Goal: Task Accomplishment & Management: Complete application form

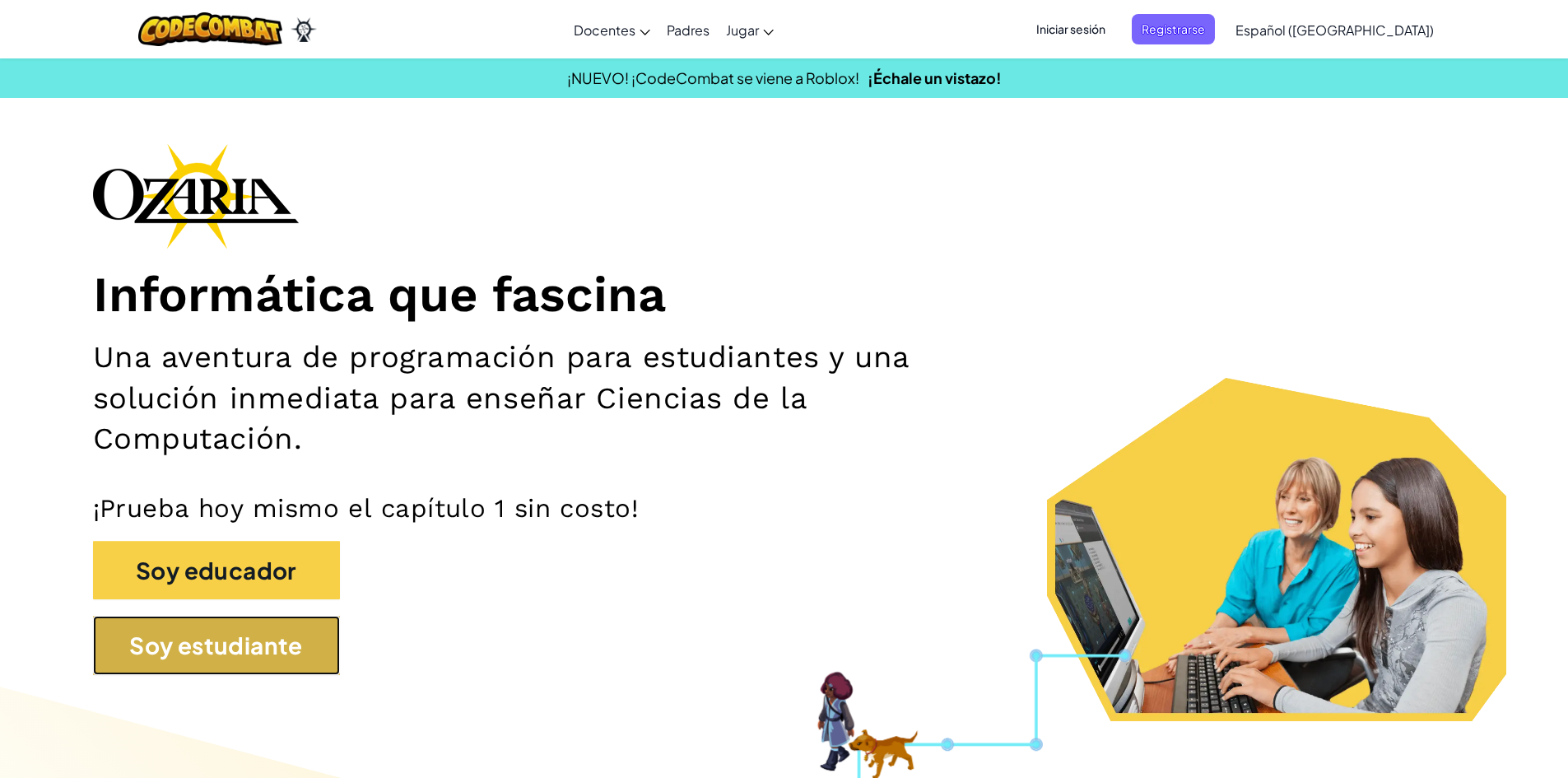
click at [134, 634] on button "Soy estudiante" at bounding box center [216, 645] width 246 height 59
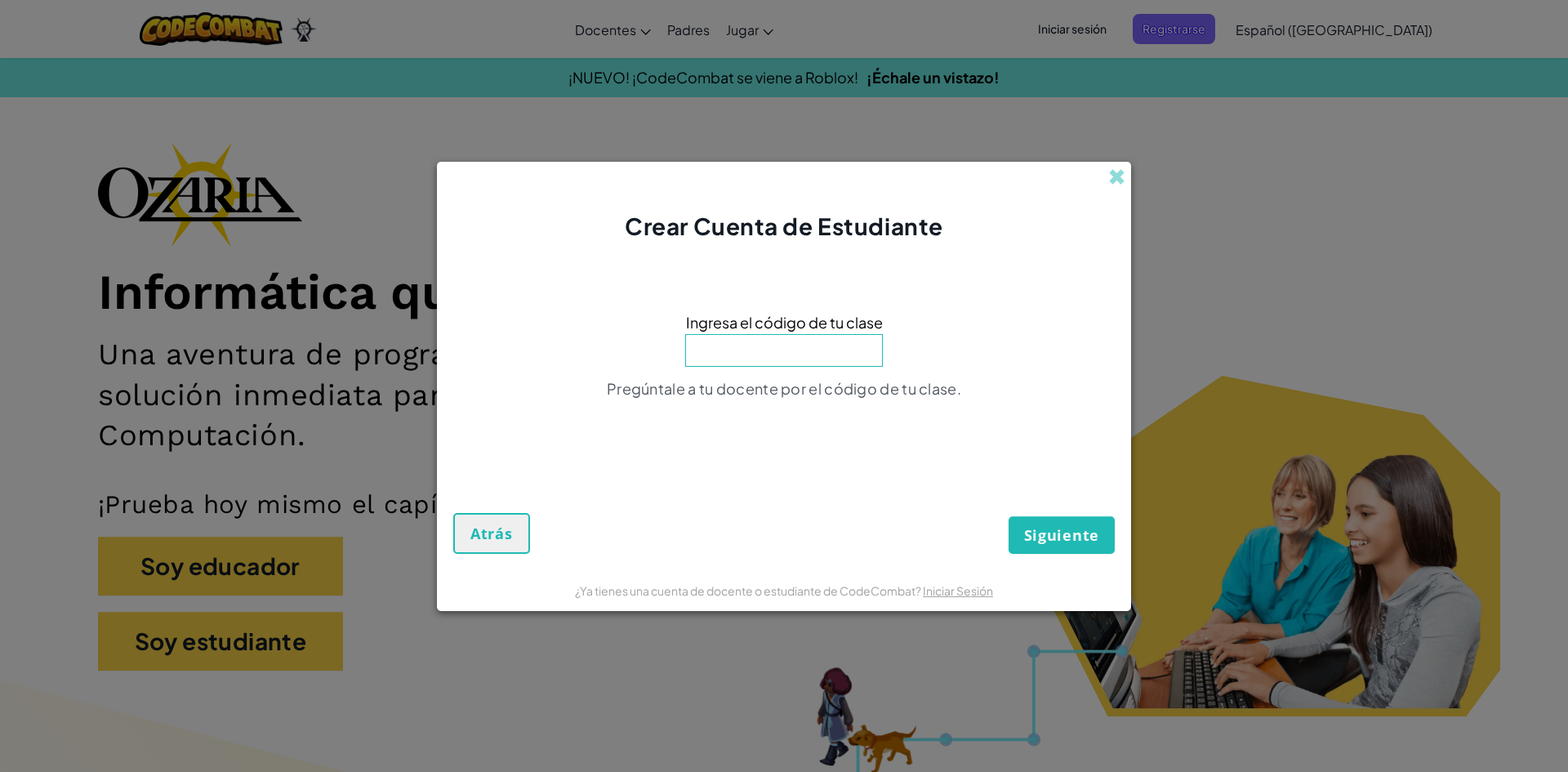
click at [1128, 177] on div "Crear Cuenta de Estudiante" at bounding box center [784, 202] width 694 height 81
click at [1114, 178] on span at bounding box center [1116, 176] width 17 height 17
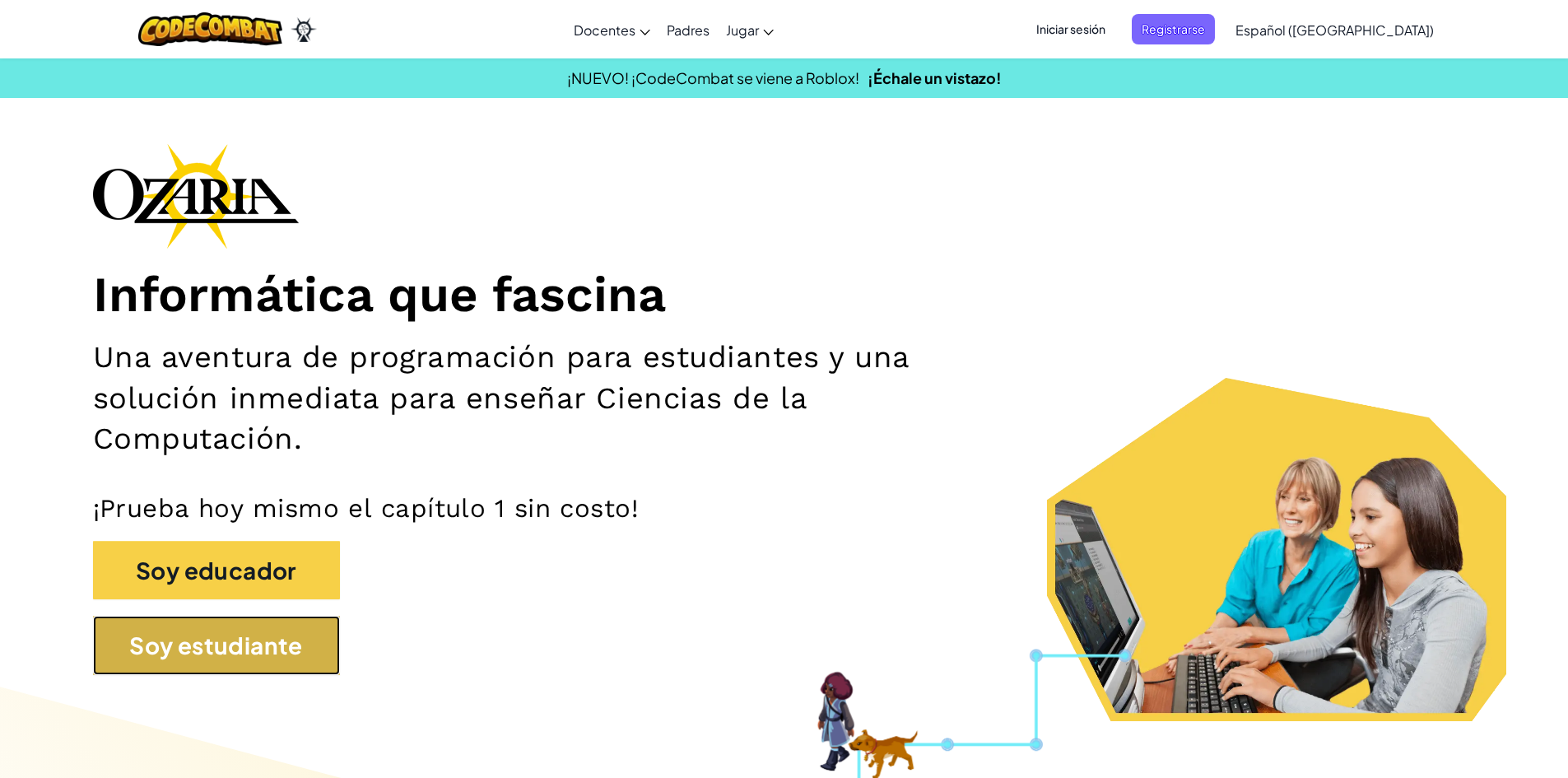
click at [261, 659] on button "Soy estudiante" at bounding box center [216, 645] width 246 height 59
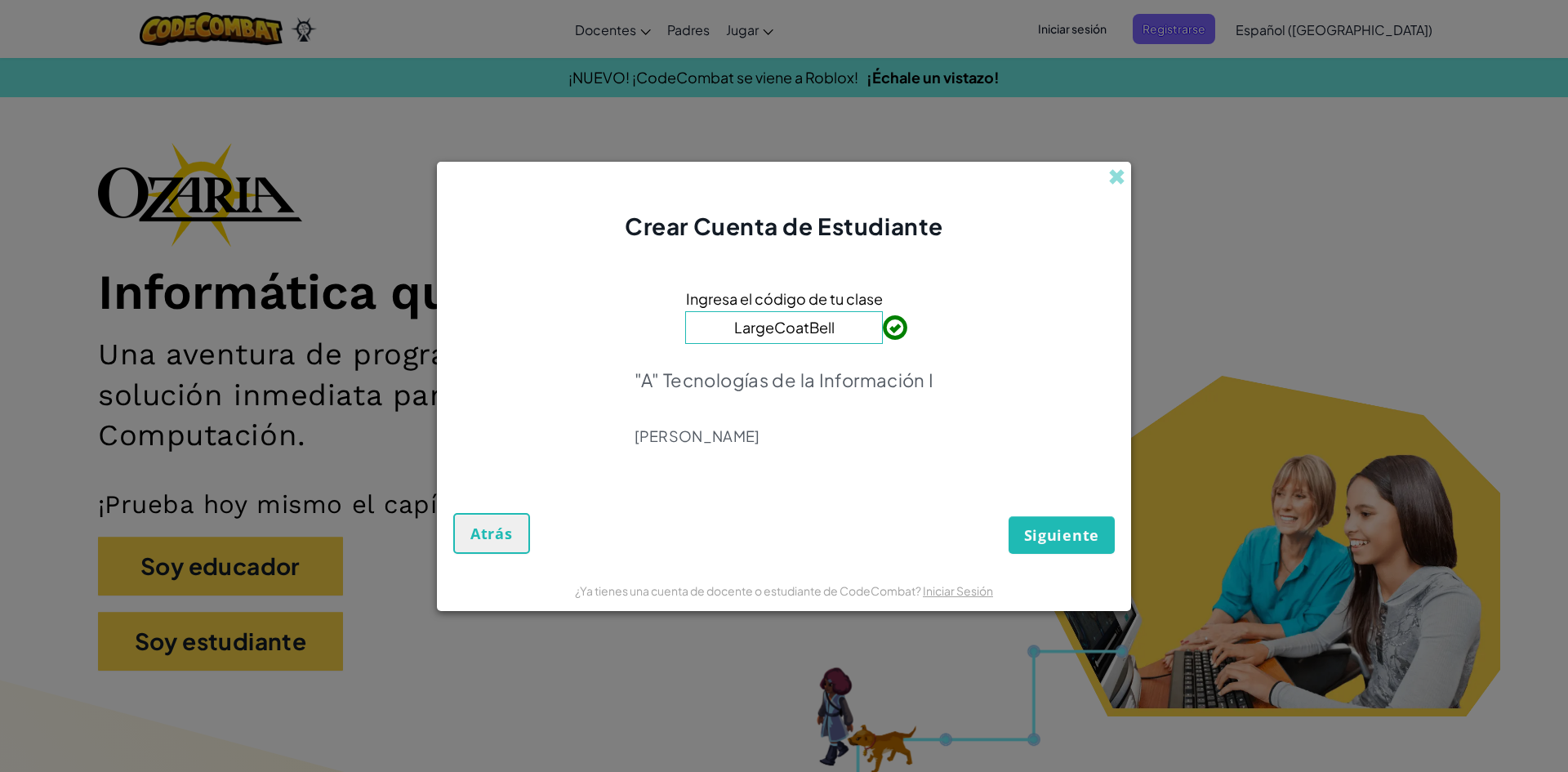
type input "LargeCoatBell"
click at [1078, 537] on span "Siguiente" at bounding box center [1061, 535] width 75 height 20
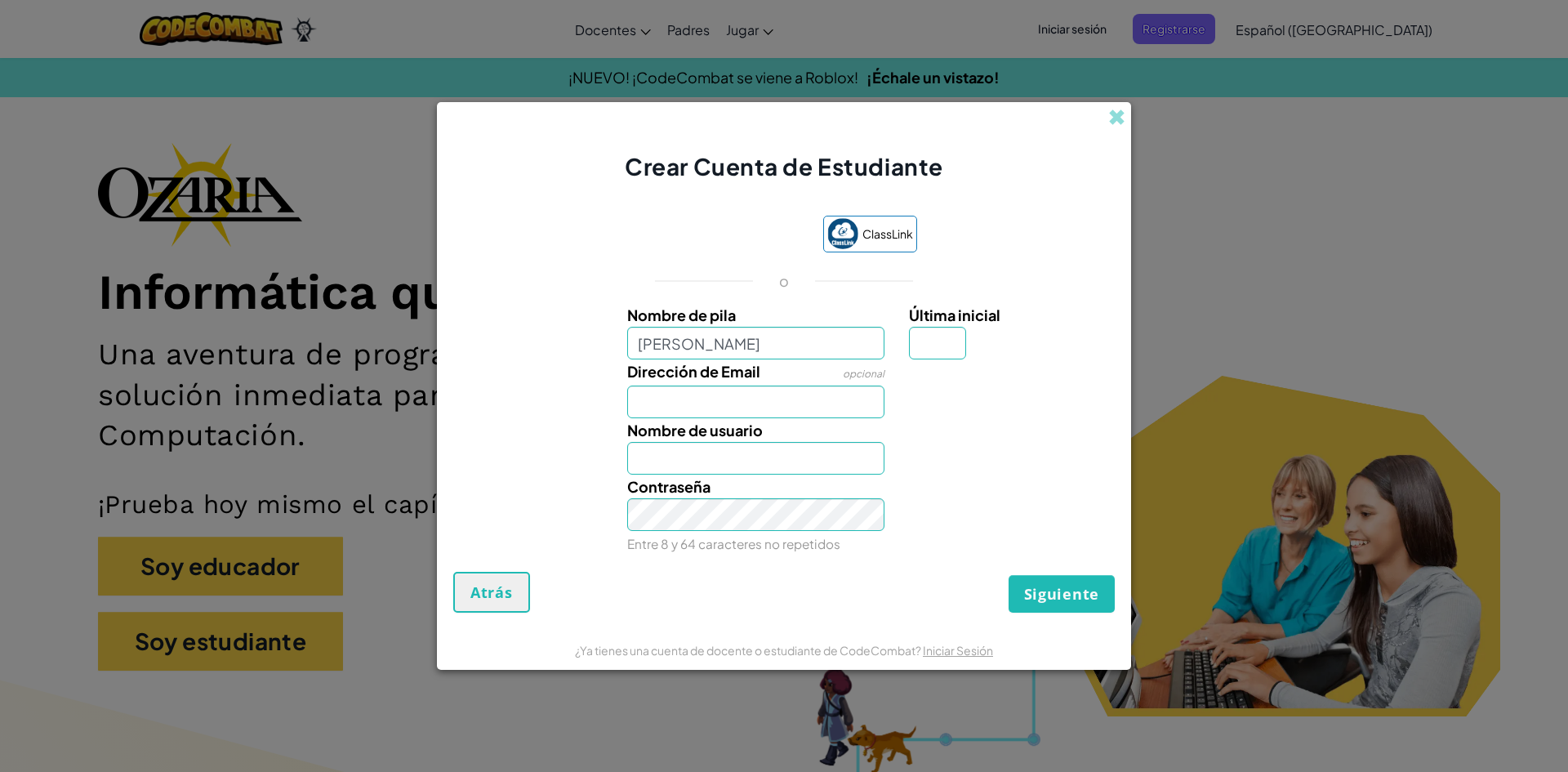
type input "Avril Atziri Chavez Renteria"
click at [940, 353] on input "Última inicial" at bounding box center [937, 343] width 57 height 33
type input "L"
type input "Avril Atziri Chavez RenteriaL"
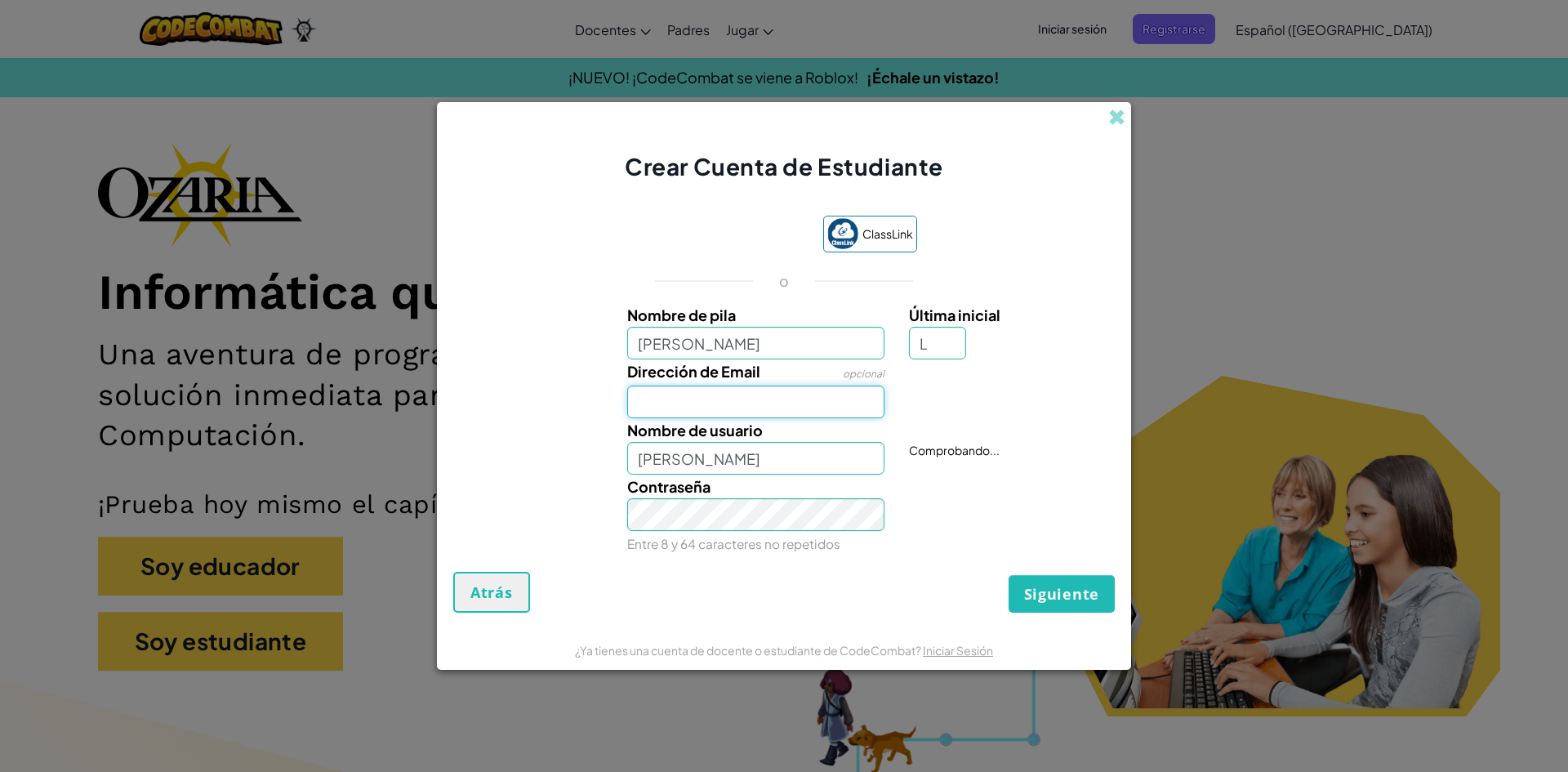
click at [776, 403] on input "Dirección de Email" at bounding box center [756, 402] width 258 height 33
type input "[EMAIL_ADDRESS][DOMAIN_NAME]"
click at [1073, 603] on span "Siguiente" at bounding box center [1061, 594] width 75 height 20
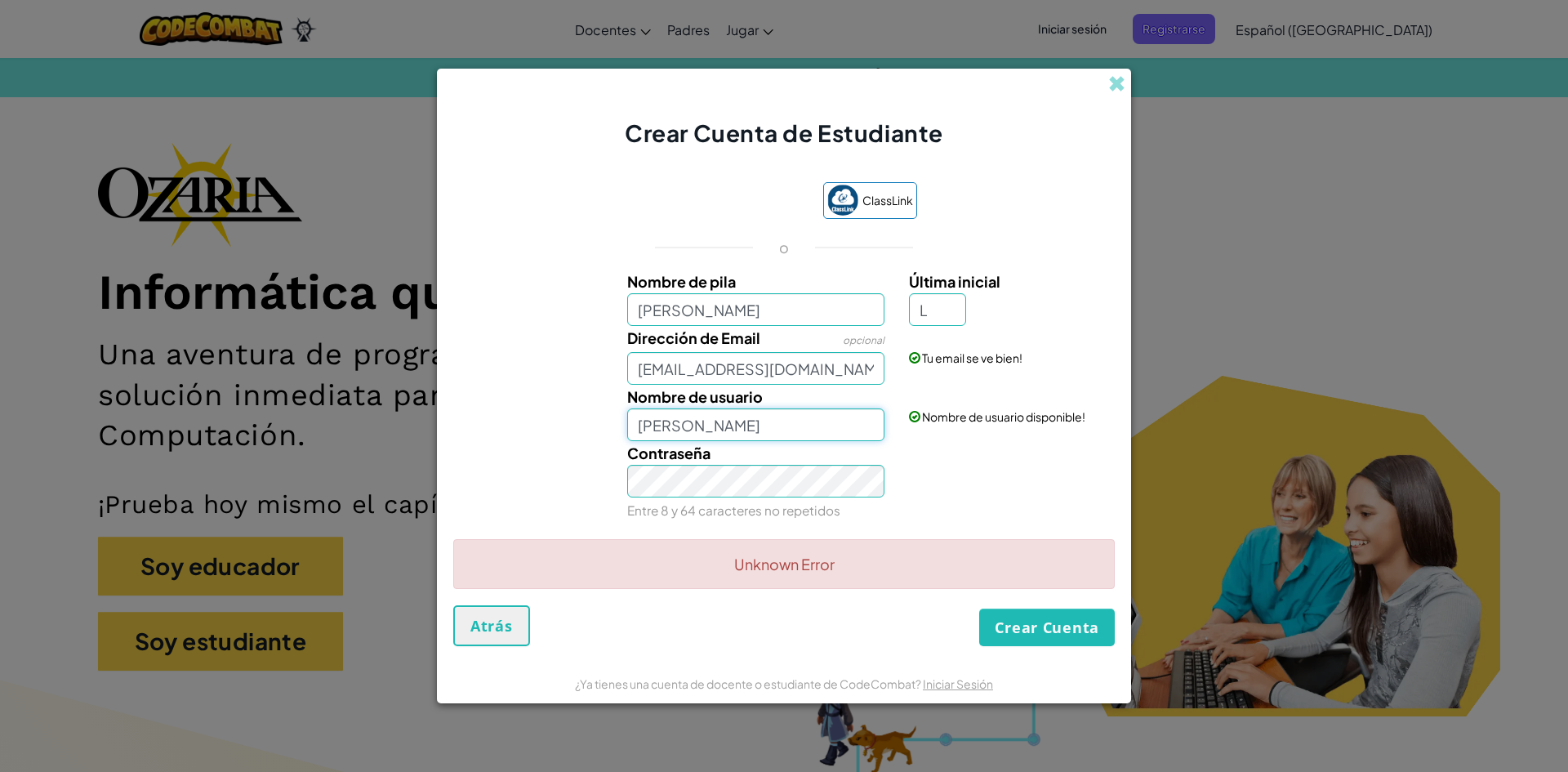
click at [833, 413] on input "Avril Atziri Chavez RenteriaL" at bounding box center [756, 424] width 258 height 33
type input "Avril Chavez"
click at [1091, 625] on button "Crear Cuenta" at bounding box center [1047, 627] width 136 height 37
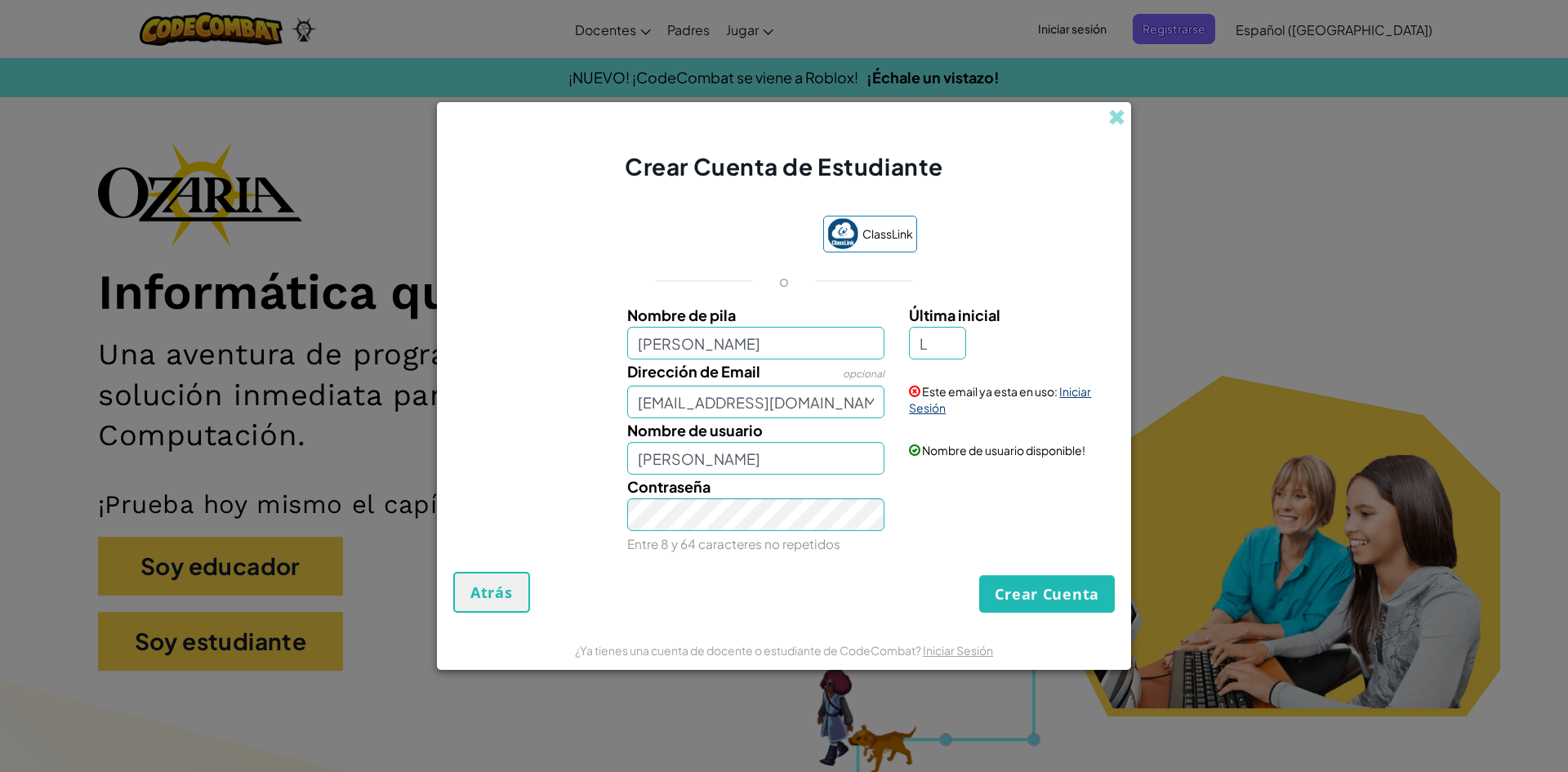
click at [927, 408] on link "Iniciar Sesión" at bounding box center [1000, 399] width 182 height 31
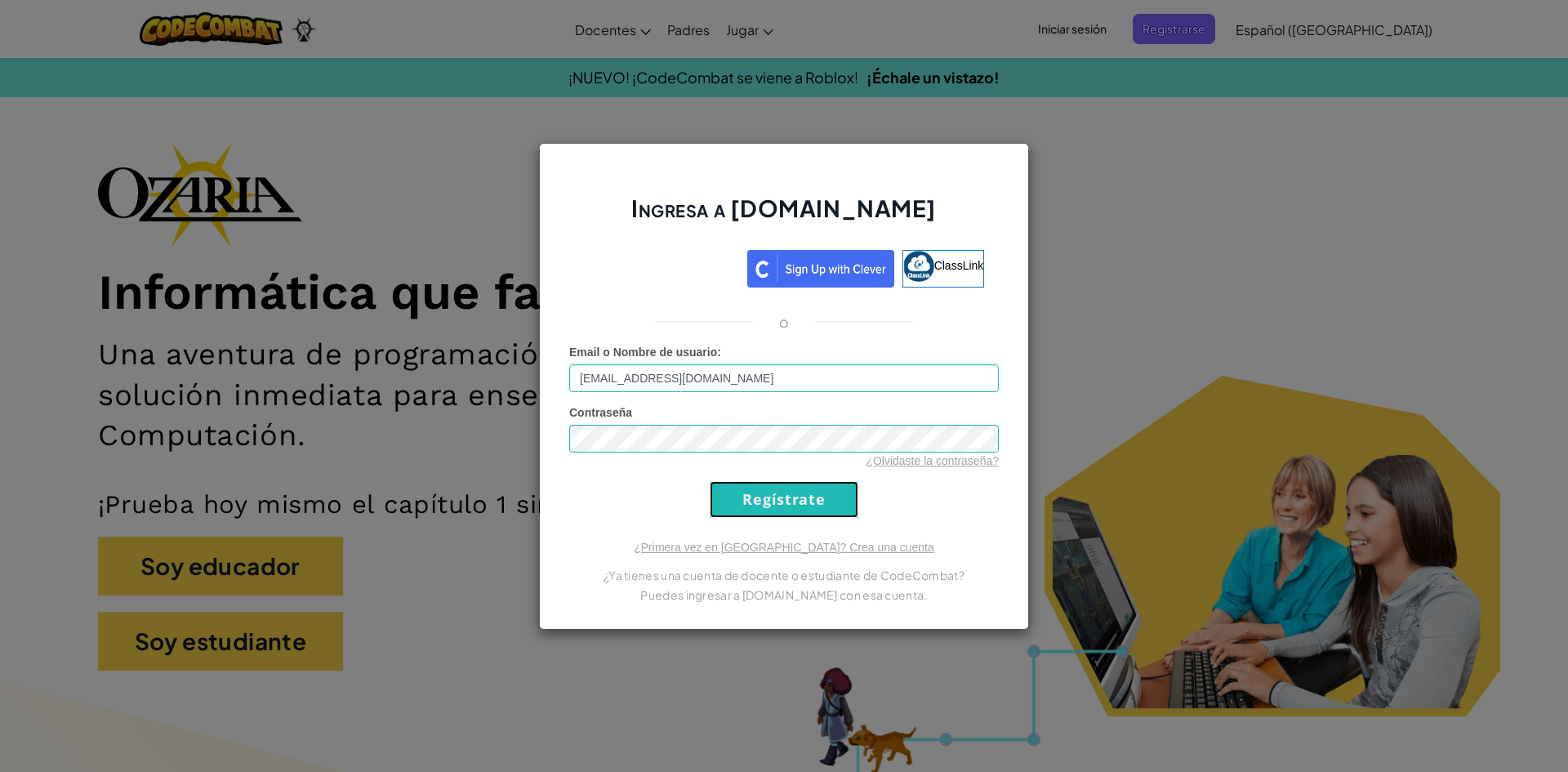
click at [834, 492] on input "Regístrate" at bounding box center [784, 499] width 149 height 37
click at [770, 495] on input "Regístrate" at bounding box center [784, 499] width 149 height 37
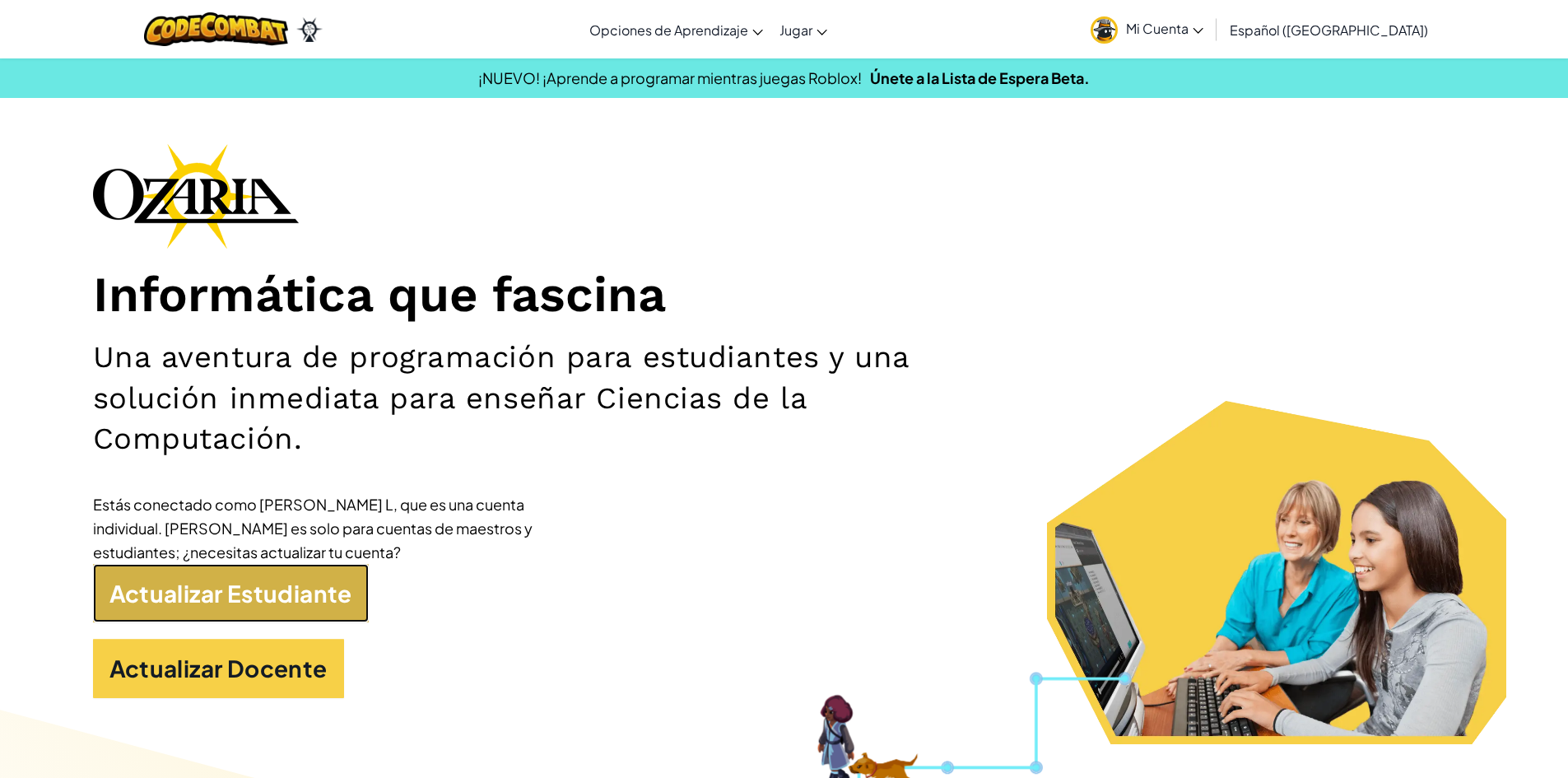
click at [293, 616] on link "Actualizar Estudiante" at bounding box center [230, 594] width 276 height 59
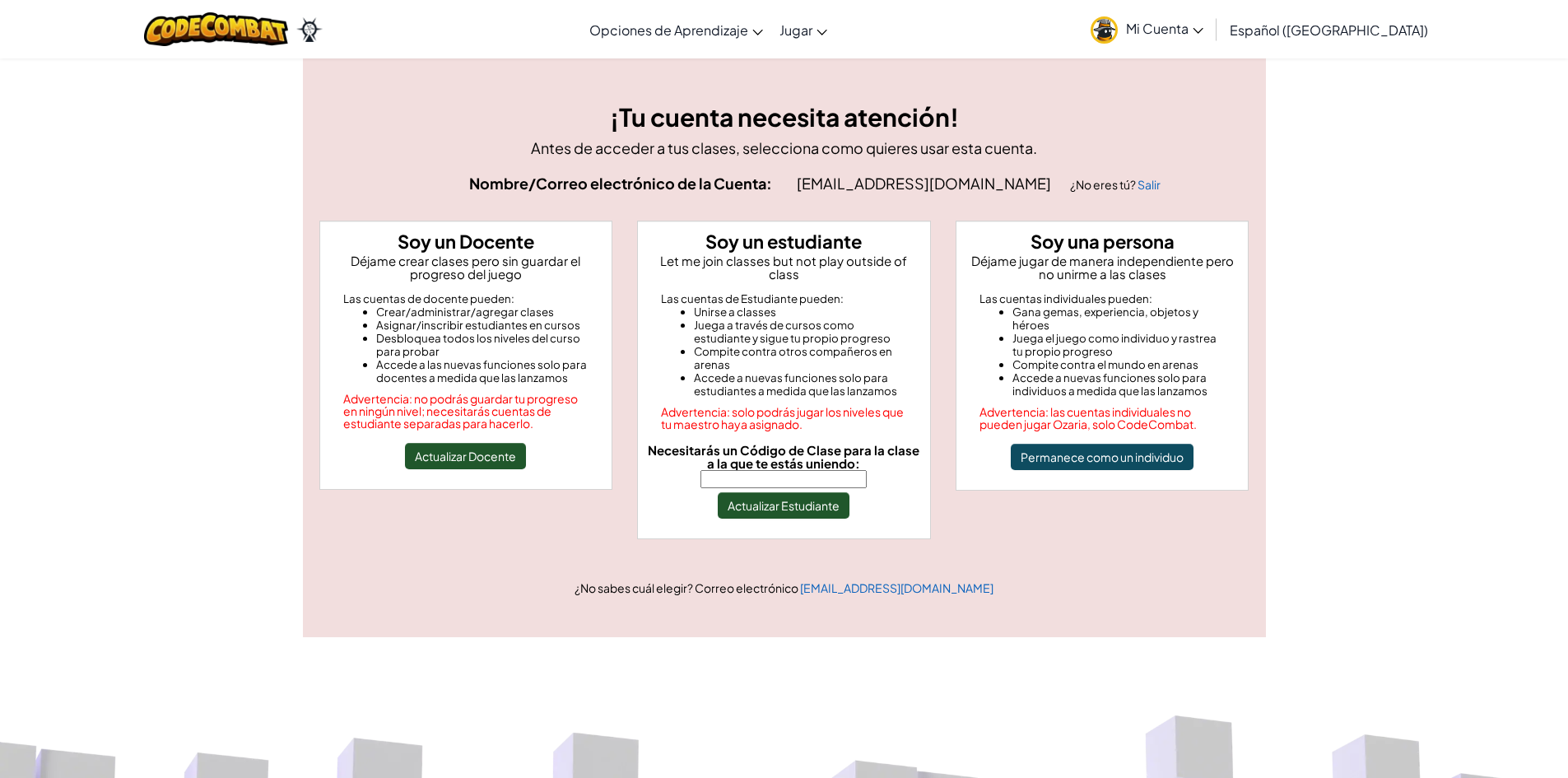
click at [785, 469] on input "Necesitarás un Código de Clase para la clase a la que te estás uniendo:" at bounding box center [784, 478] width 166 height 18
type input "LargeCoatBell"
click at [818, 492] on button "Actualizar Estudiante" at bounding box center [784, 505] width 131 height 26
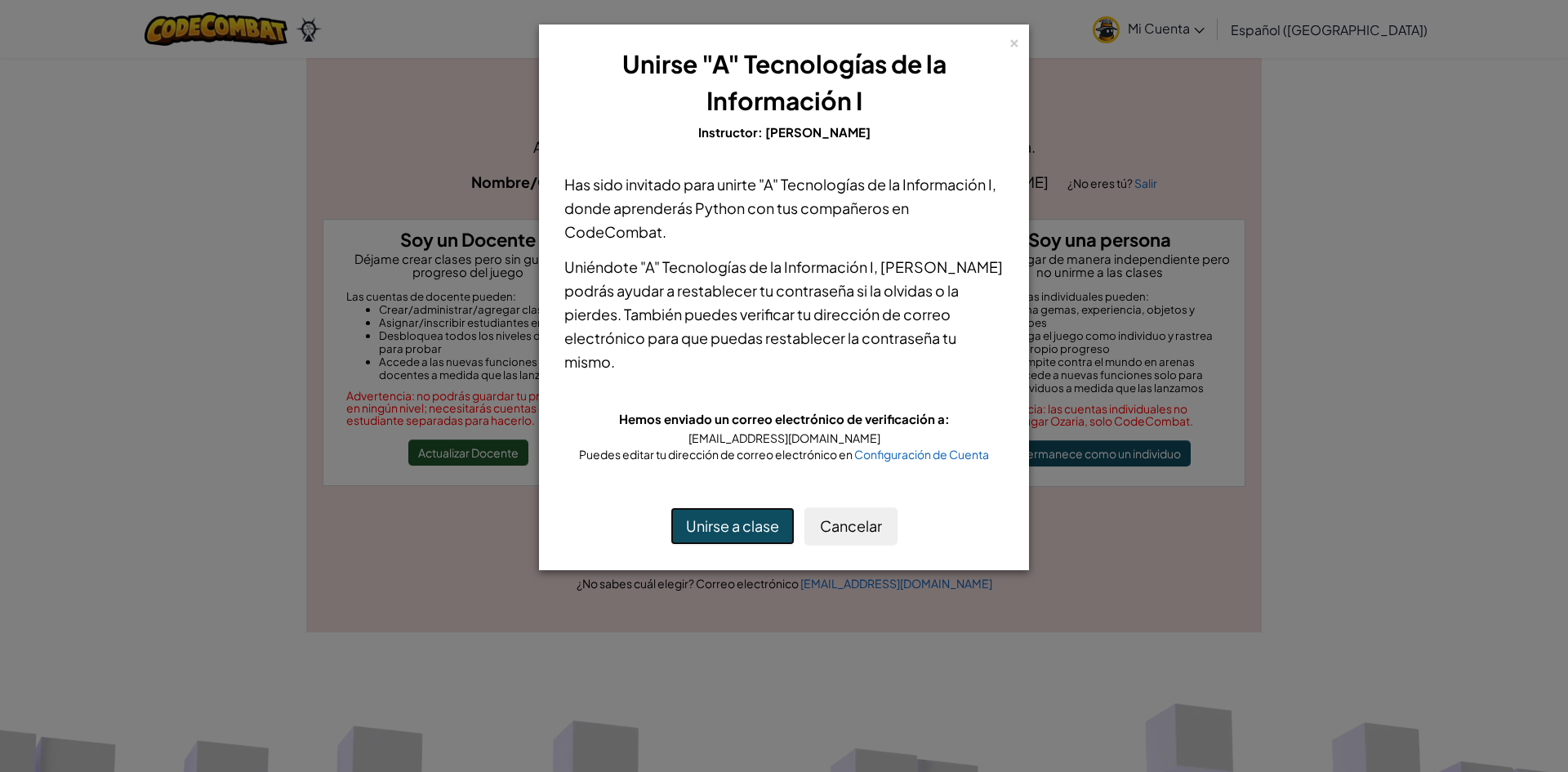
click at [768, 523] on button "Unirse a clase" at bounding box center [732, 526] width 124 height 37
click at [1016, 32] on div "×" at bounding box center [1014, 40] width 12 height 17
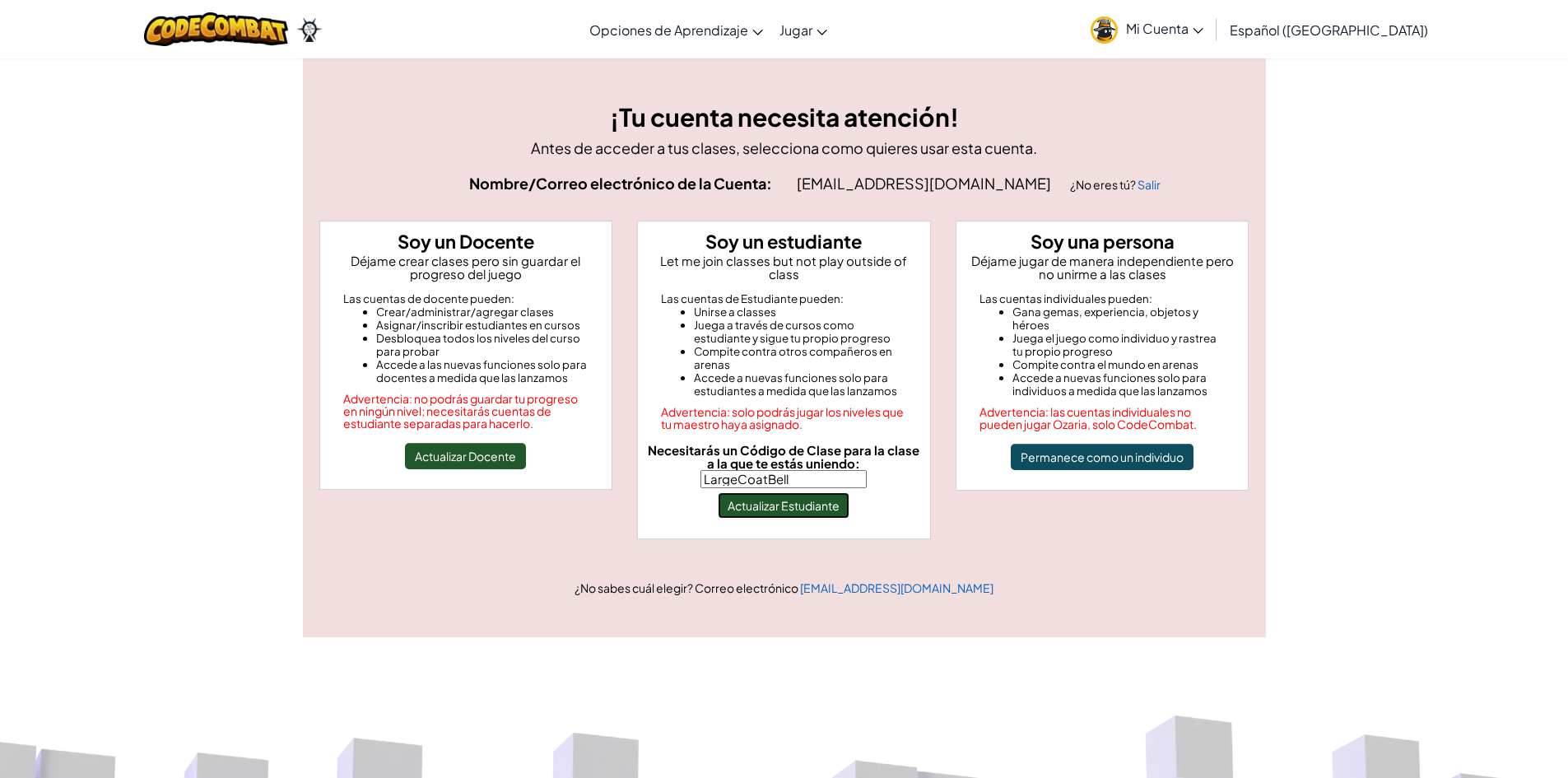
click at [750, 496] on button "Actualizar Estudiante" at bounding box center [784, 505] width 131 height 26
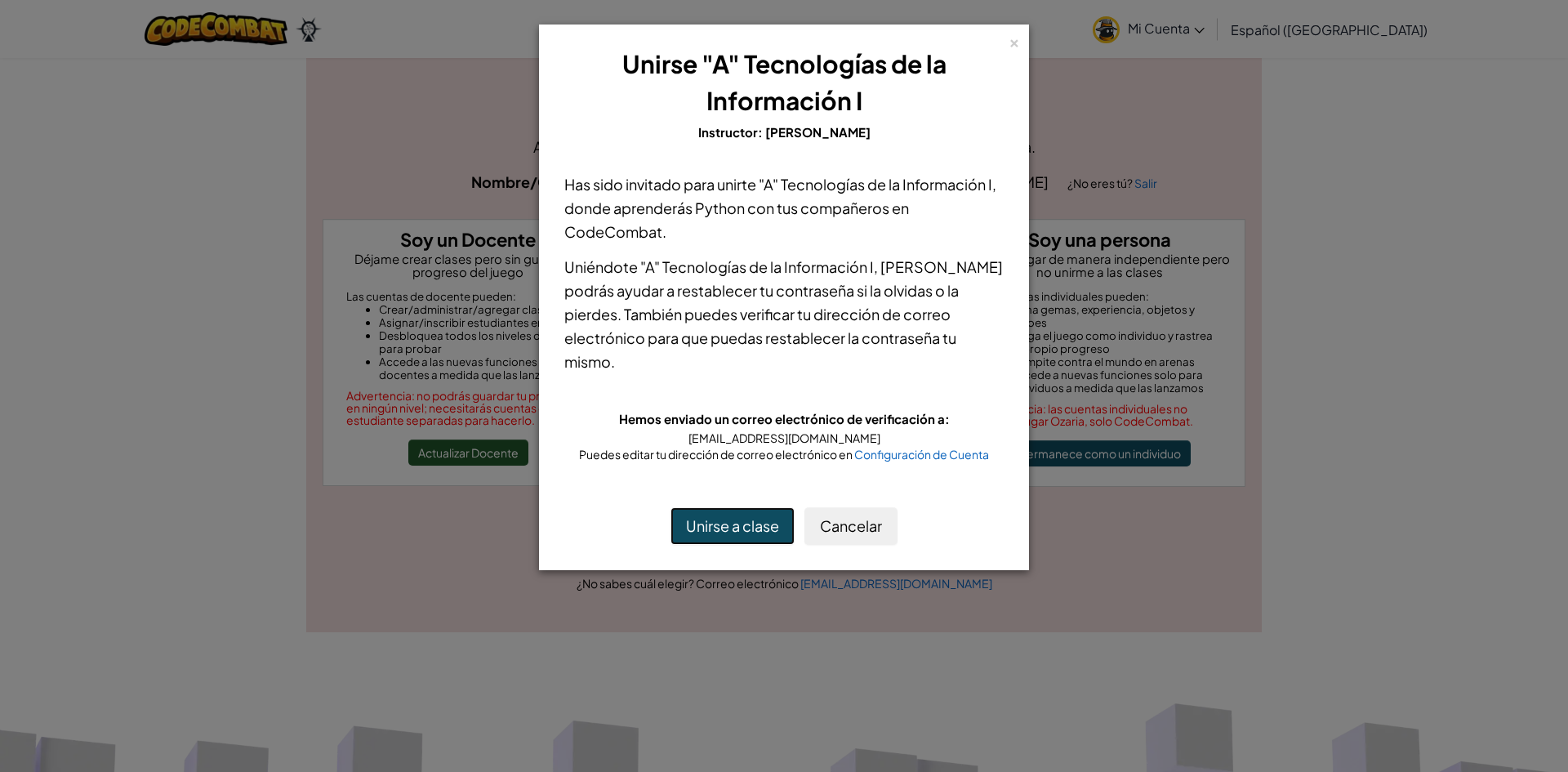
click at [739, 522] on button "Unirse a clase" at bounding box center [732, 526] width 124 height 37
click at [725, 535] on button "Unirse a clase" at bounding box center [732, 526] width 124 height 37
